Goal: Transaction & Acquisition: Purchase product/service

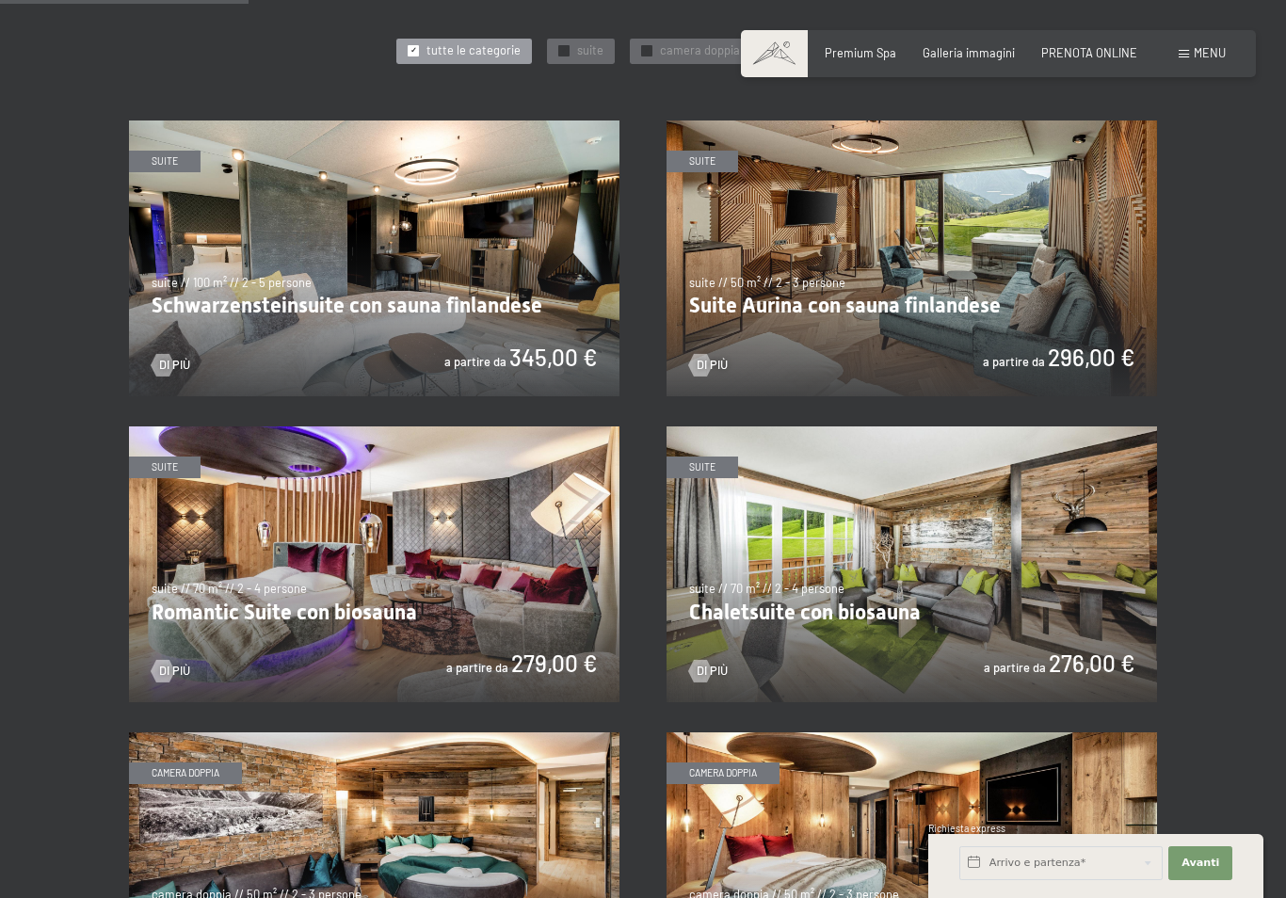
scroll to position [869, 0]
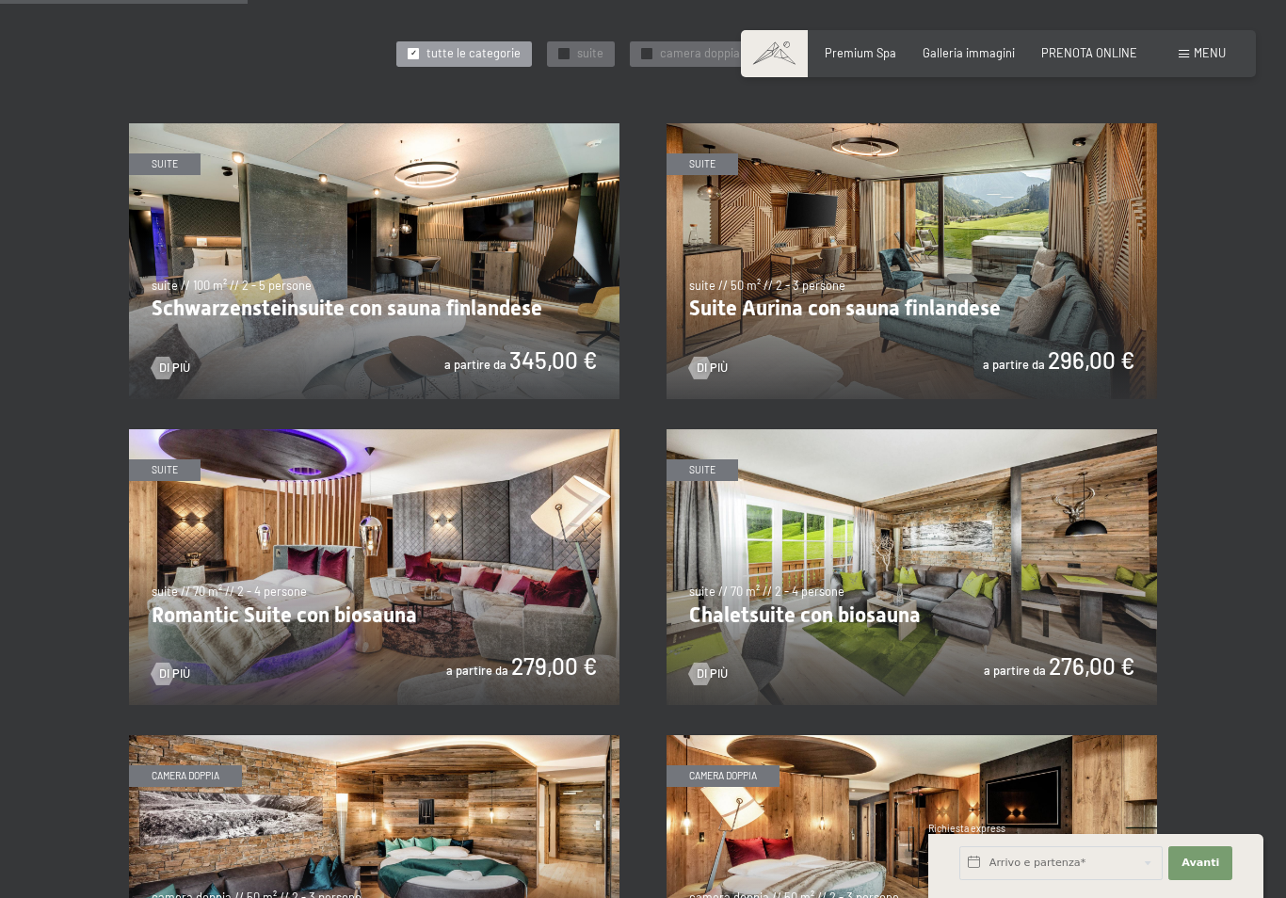
click at [202, 474] on img at bounding box center [374, 567] width 491 height 276
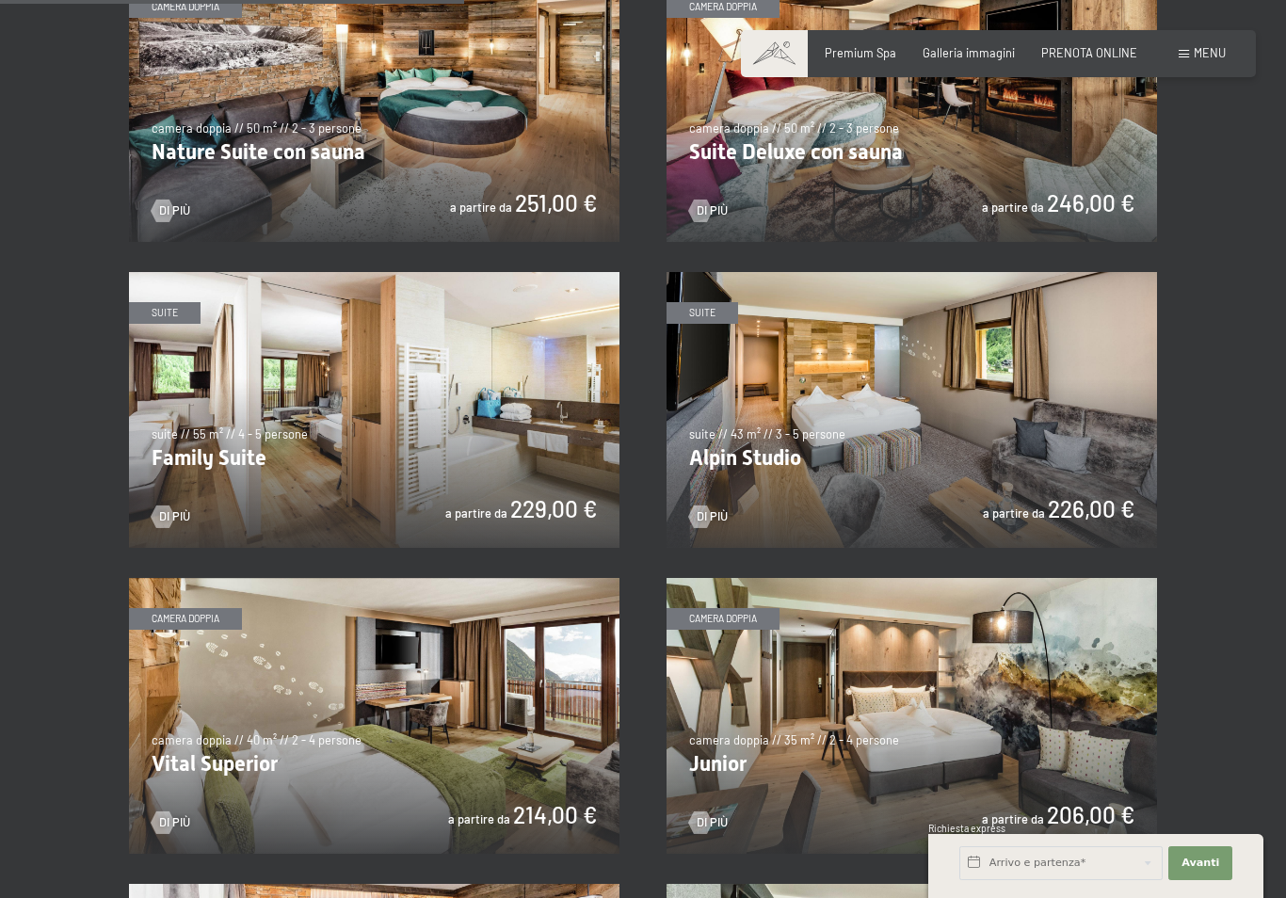
scroll to position [1636, 0]
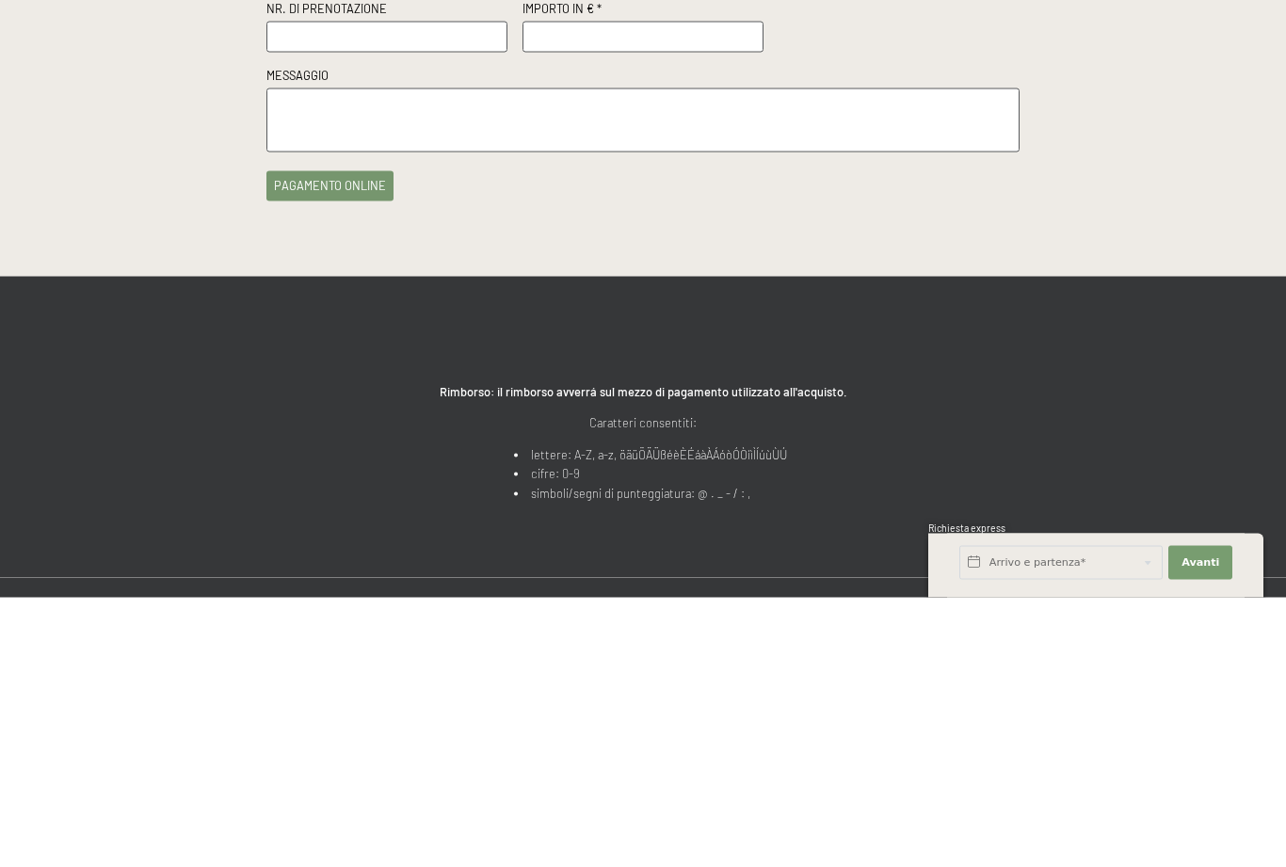
type input "Cinzia"
type input "Maraschin"
type input "cinziamaraschin1969@gmail.com"
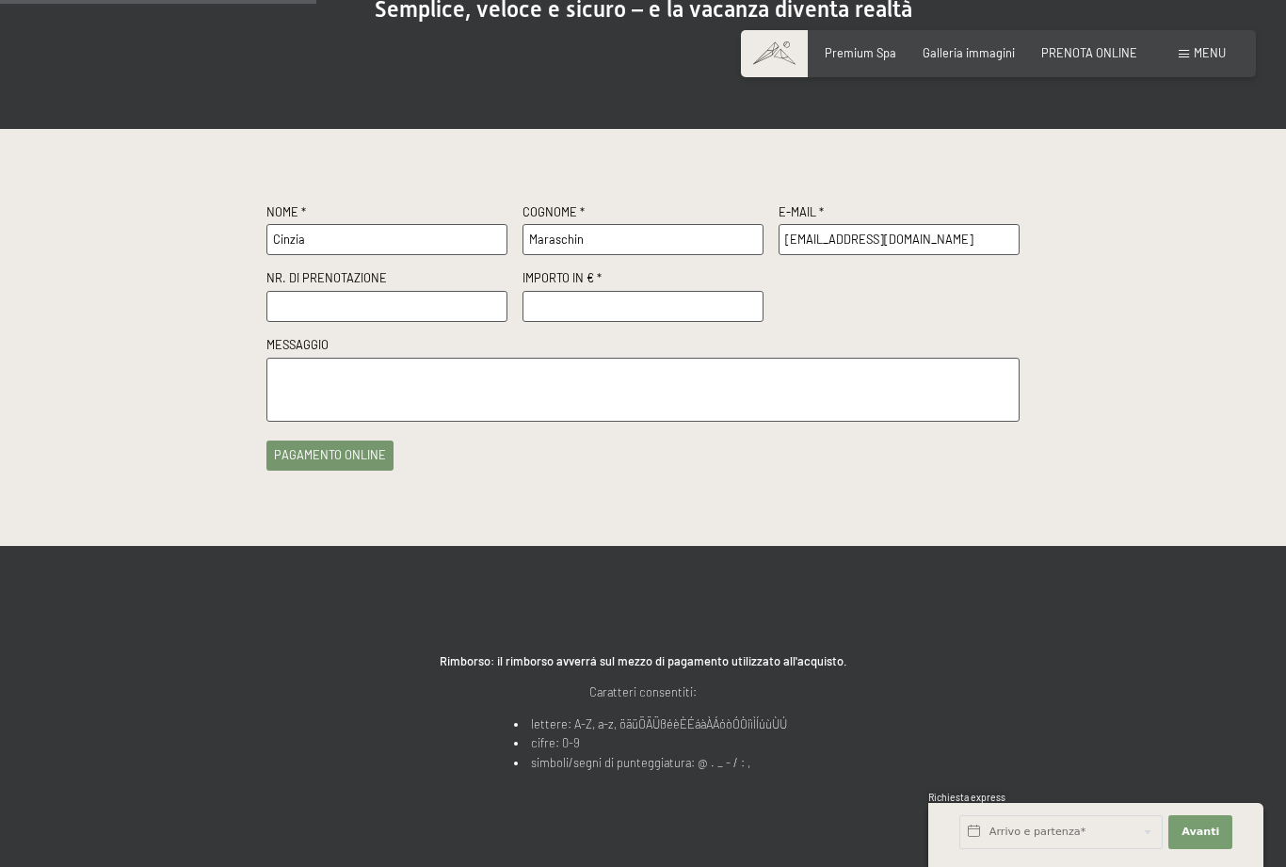
click at [408, 309] on input "text" at bounding box center [386, 306] width 241 height 31
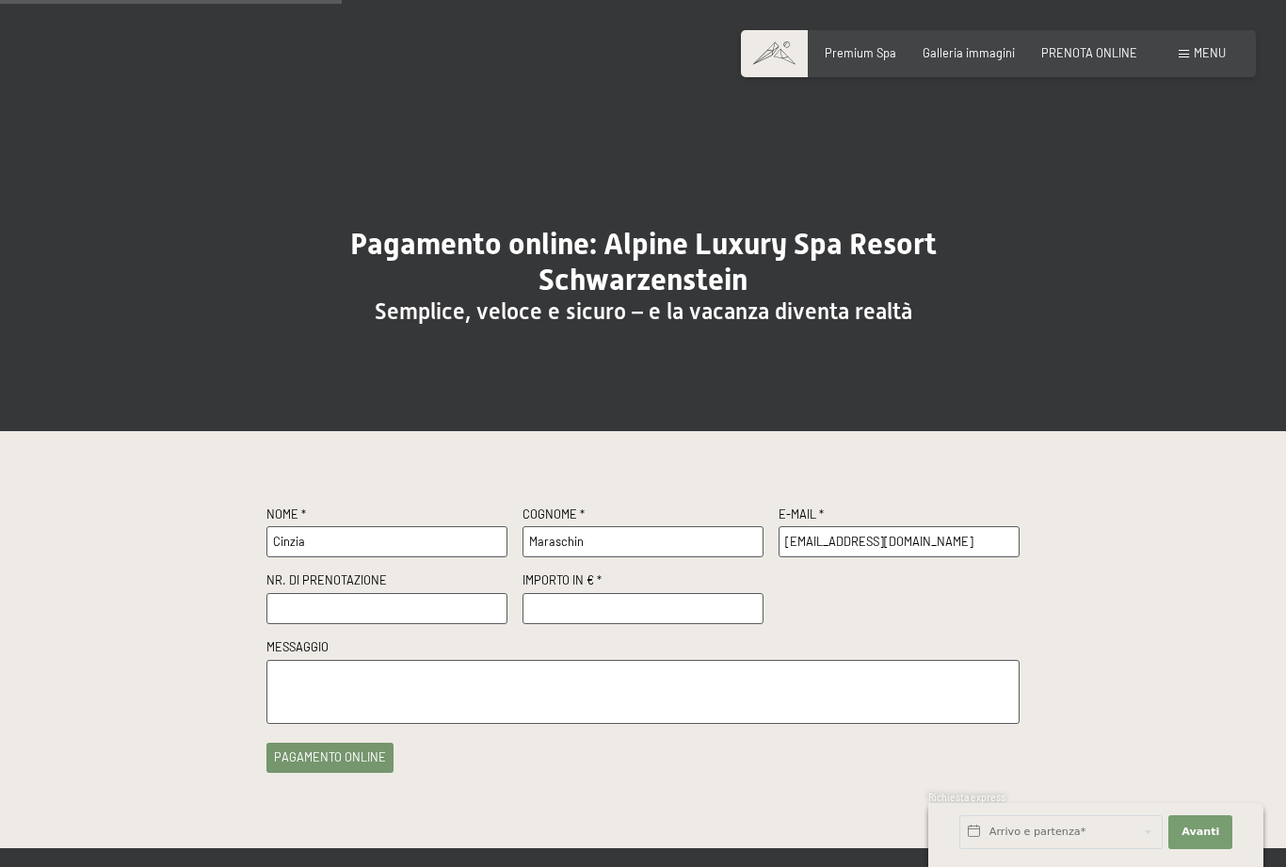
scroll to position [298, 0]
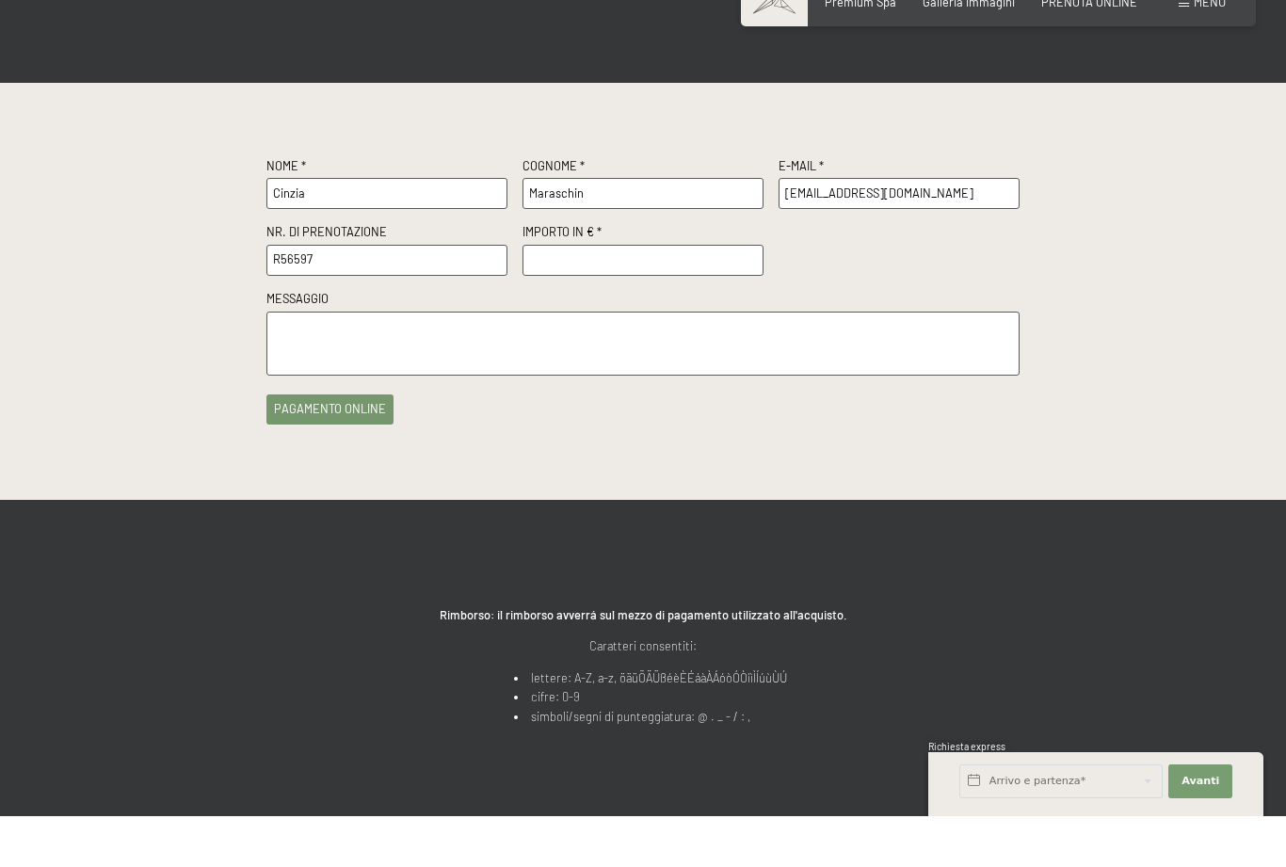
type input "R56597"
click at [619, 296] on input "number" at bounding box center [643, 311] width 241 height 31
type input "500"
click at [367, 445] on button "pagamento online" at bounding box center [329, 460] width 127 height 30
